Goal: Check status: Check status

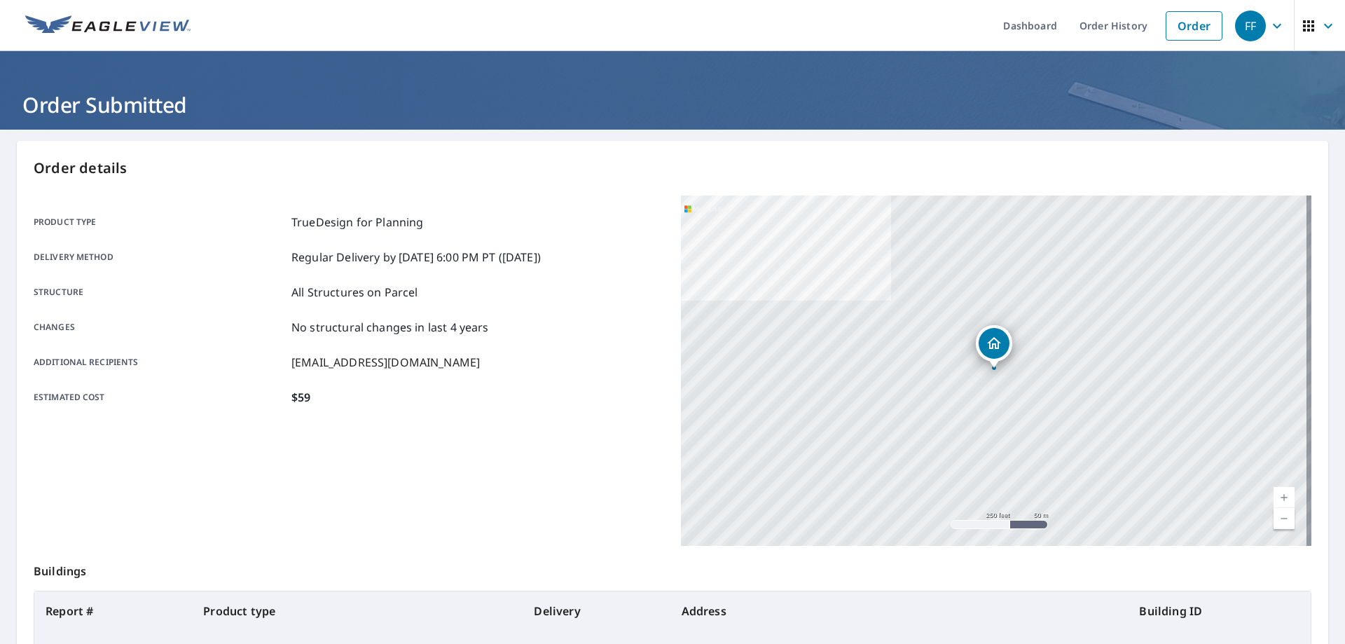
scroll to position [134, 0]
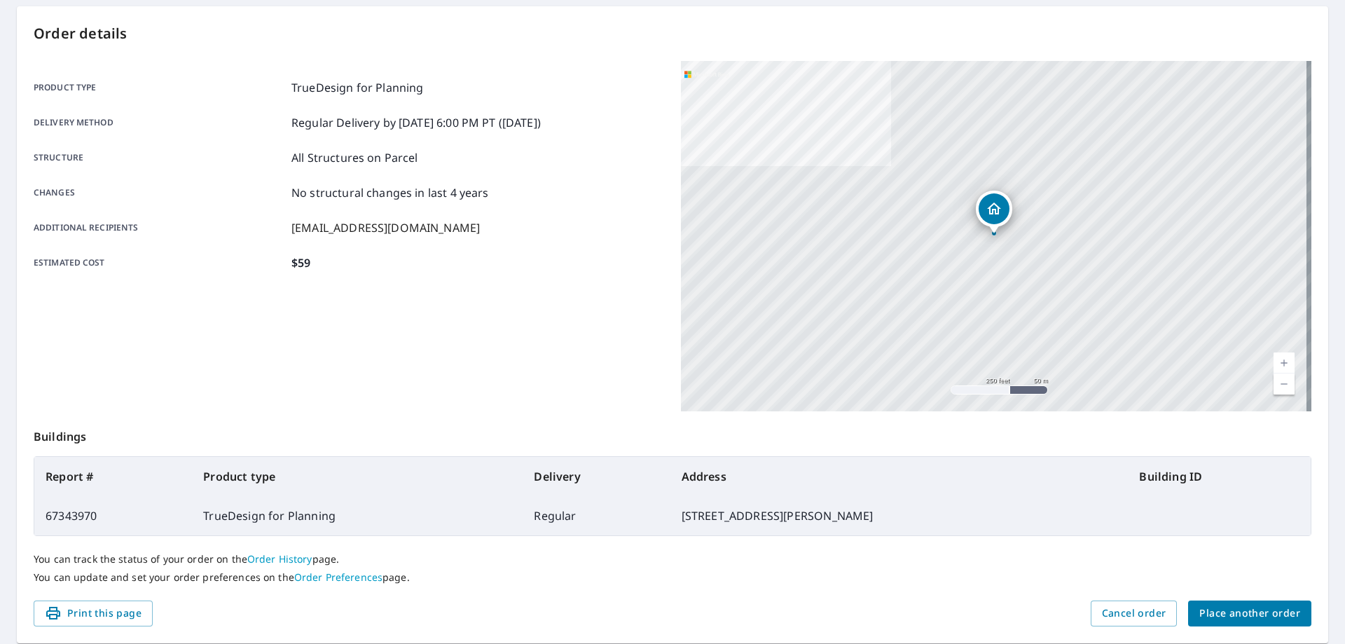
click at [1240, 607] on span "Place another order" at bounding box center [1249, 613] width 101 height 18
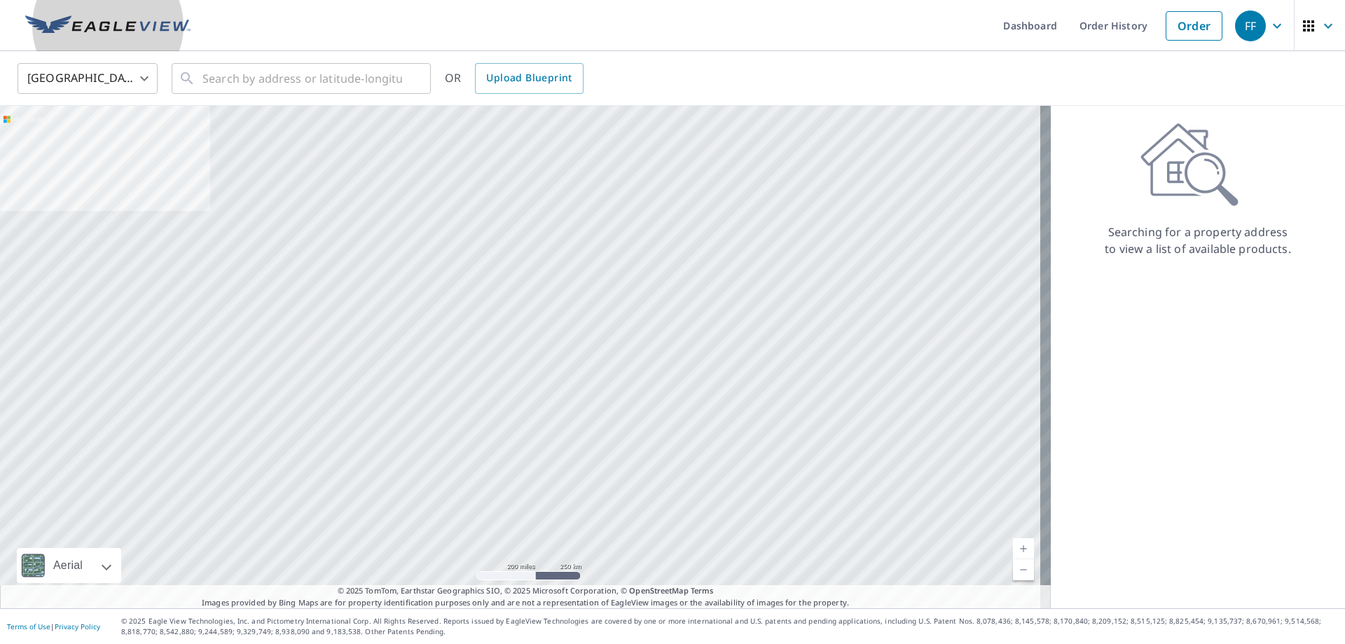
click at [114, 28] on img at bounding box center [107, 25] width 165 height 21
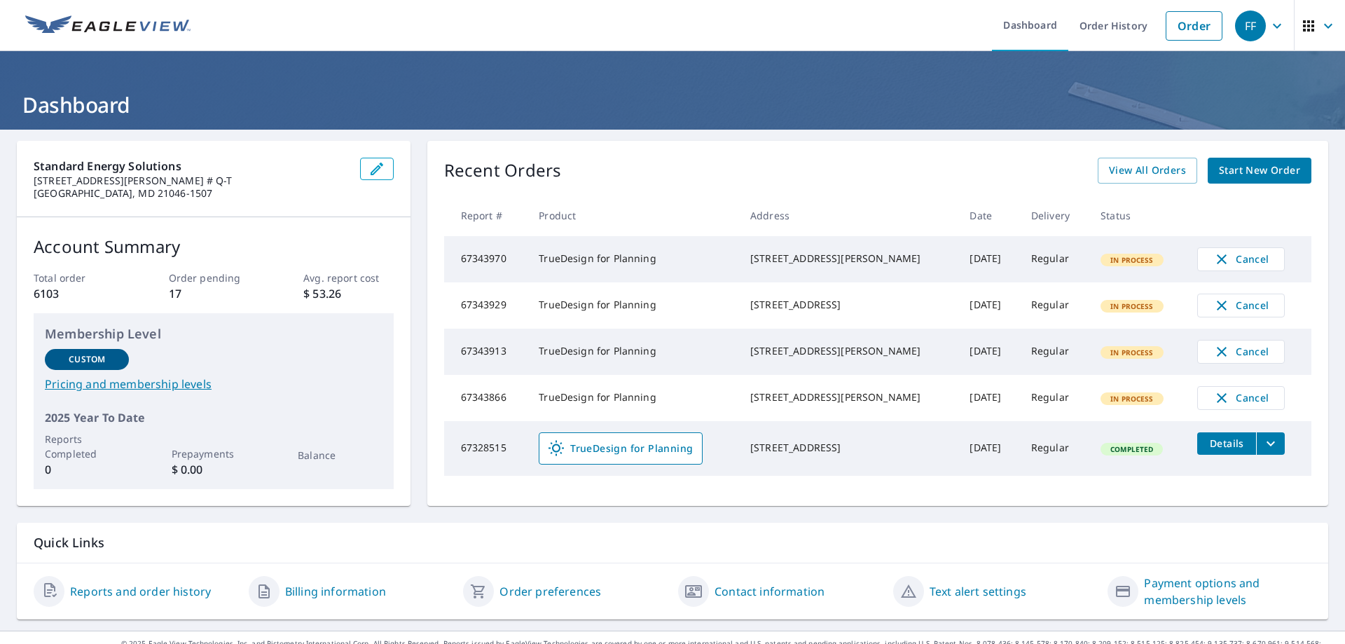
click at [815, 21] on ul "Dashboard Order History Order" at bounding box center [714, 25] width 1030 height 51
click at [1114, 33] on link "Order History" at bounding box center [1113, 25] width 90 height 51
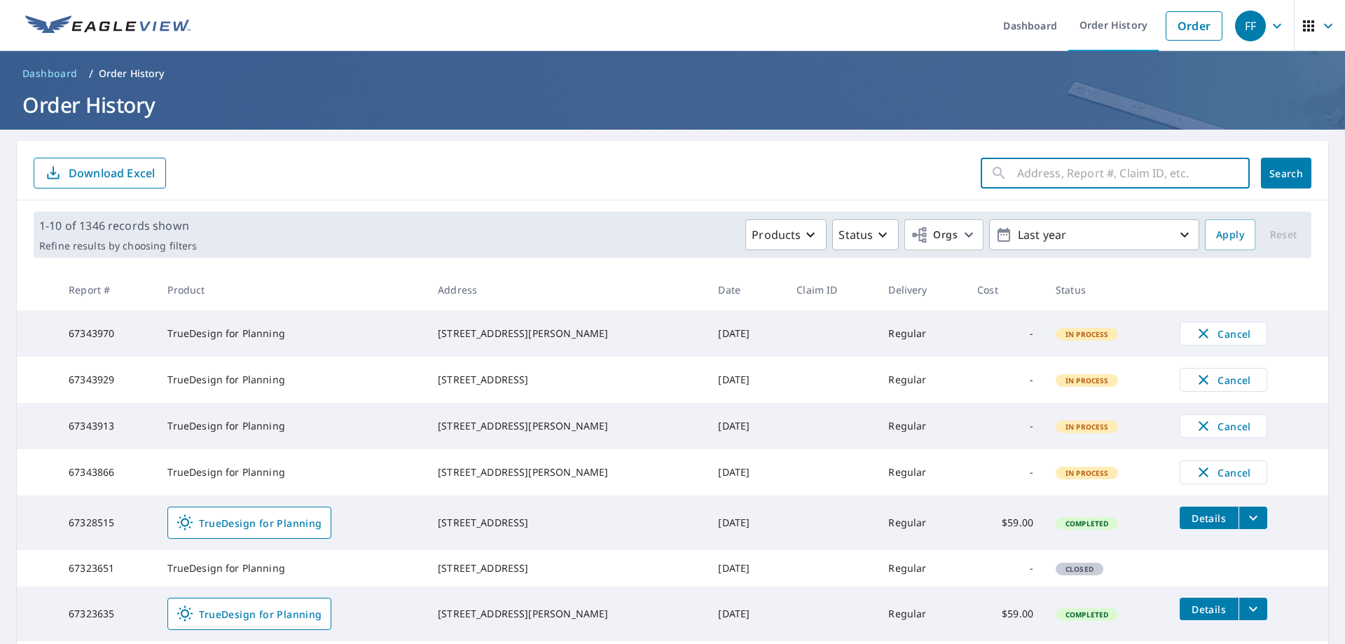
drag, startPoint x: 1070, startPoint y: 170, endPoint x: 1077, endPoint y: 167, distance: 7.5
click at [1067, 167] on input "text" at bounding box center [1133, 172] width 233 height 39
paste input "[STREET_ADDRESS]"
type input "[STREET_ADDRESS]"
click at [1272, 167] on span "Search" at bounding box center [1286, 173] width 28 height 13
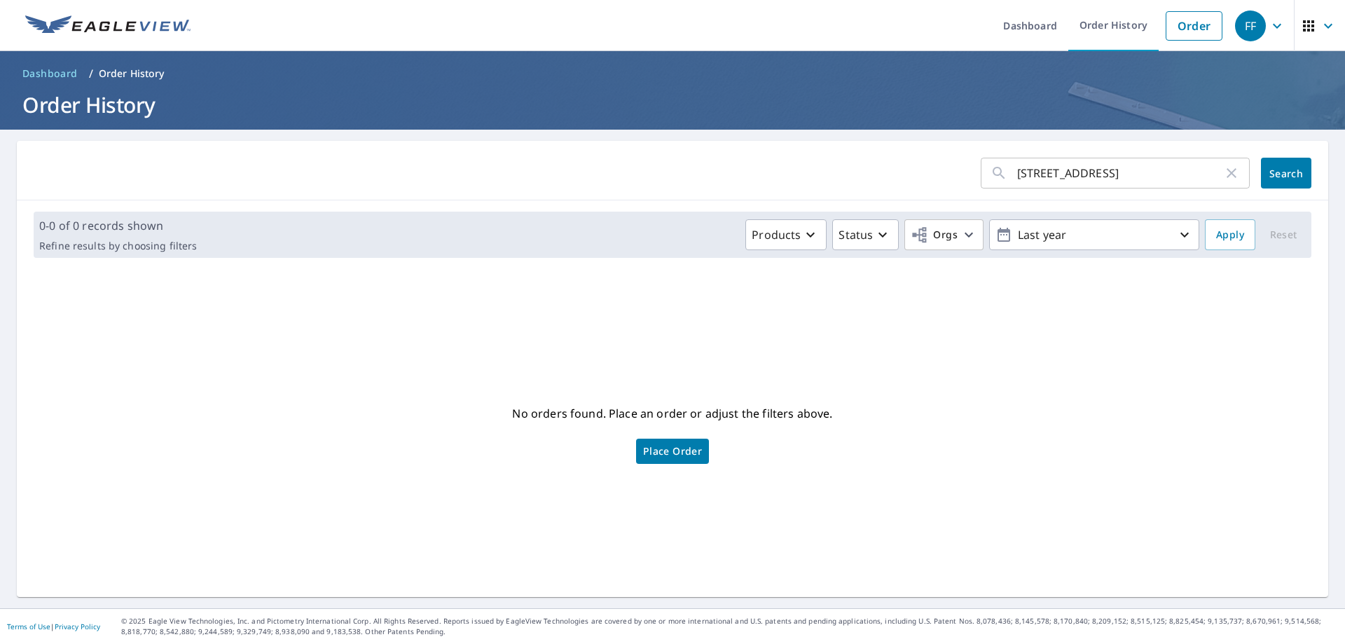
click at [1156, 177] on input "[STREET_ADDRESS]" at bounding box center [1120, 172] width 206 height 39
type input "[STREET_ADDRESS]"
click button "Search" at bounding box center [1286, 173] width 50 height 31
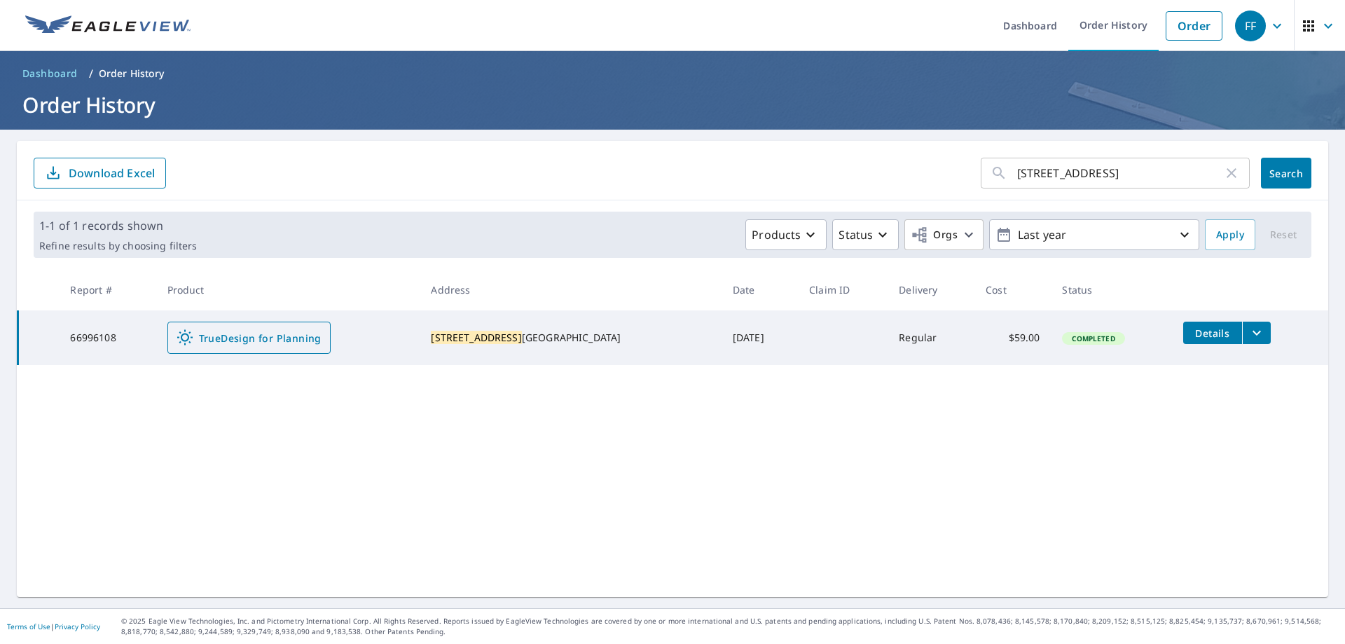
click at [268, 321] on td "TrueDesign for Planning" at bounding box center [288, 337] width 264 height 55
click at [268, 329] on span "TrueDesign for Planning" at bounding box center [248, 337] width 145 height 17
